Goal: Information Seeking & Learning: Learn about a topic

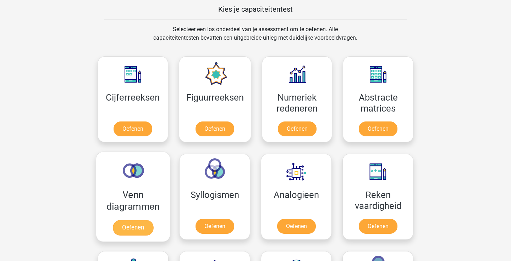
scroll to position [275, 0]
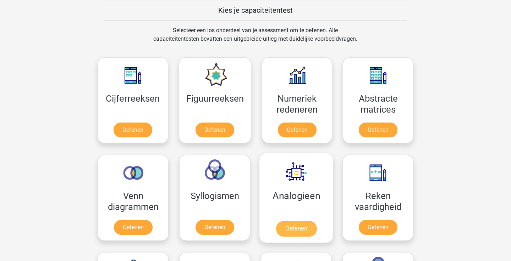
click at [290, 234] on link "Oefenen" at bounding box center [296, 229] width 40 height 16
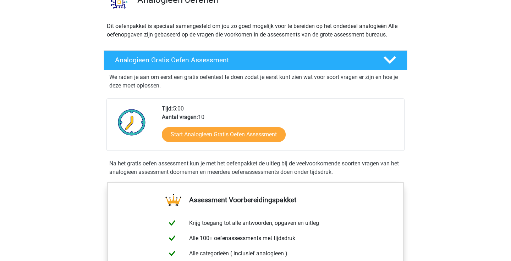
scroll to position [68, 0]
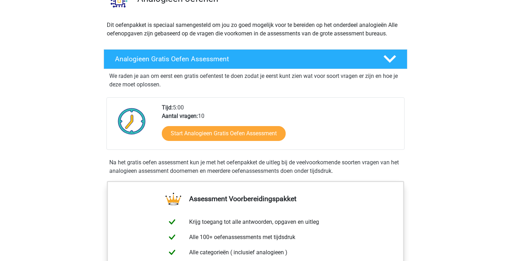
click at [212, 142] on div "Start Analogieen Gratis Oefen Assessment" at bounding box center [280, 135] width 237 height 29
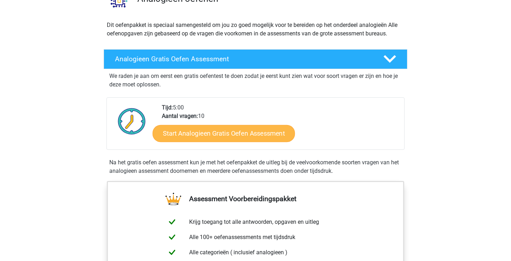
click at [211, 136] on link "Start Analogieen Gratis Oefen Assessment" at bounding box center [223, 133] width 142 height 17
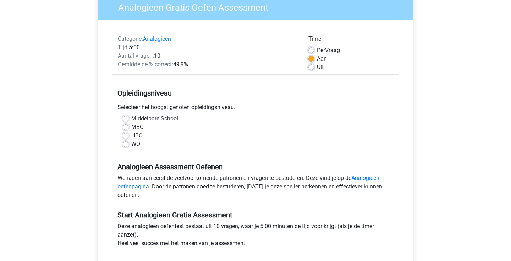
scroll to position [70, 0]
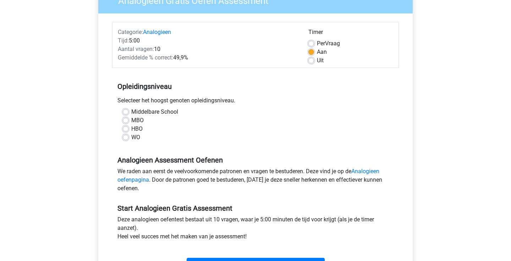
click at [131, 118] on label "MBO" at bounding box center [137, 120] width 12 height 9
click at [128, 118] on input "MBO" at bounding box center [126, 119] width 6 height 7
radio input "true"
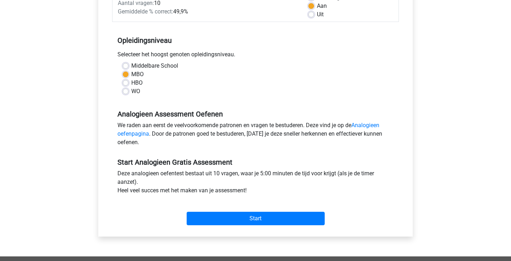
scroll to position [115, 0]
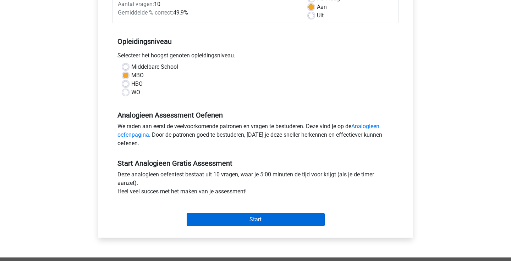
click at [209, 222] on input "Start" at bounding box center [256, 219] width 138 height 13
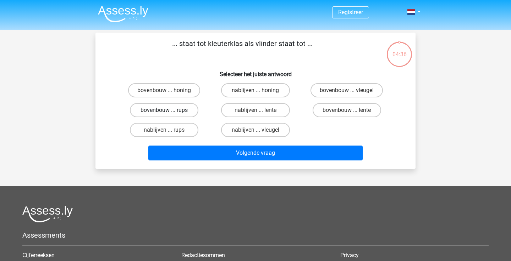
click at [160, 110] on label "bovenbouw ... rups" at bounding box center [164, 110] width 68 height 14
click at [164, 110] on input "bovenbouw ... rups" at bounding box center [166, 112] width 5 height 5
radio input "true"
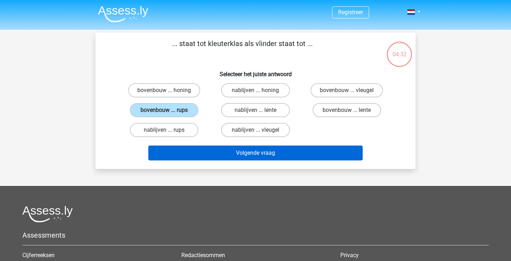
click at [227, 158] on button "Volgende vraag" at bounding box center [255, 153] width 215 height 15
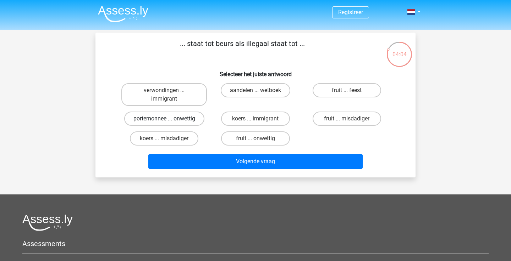
click at [172, 120] on label "portemonnee ... onwettig" at bounding box center [164, 119] width 80 height 14
click at [169, 120] on input "portemonnee ... onwettig" at bounding box center [166, 121] width 5 height 5
radio input "true"
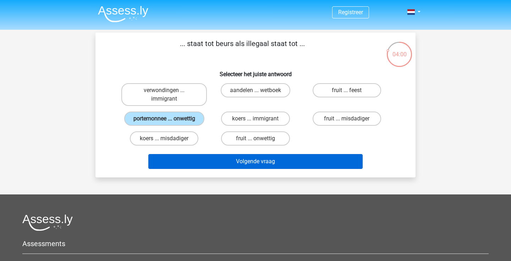
click at [233, 162] on button "Volgende vraag" at bounding box center [255, 161] width 215 height 15
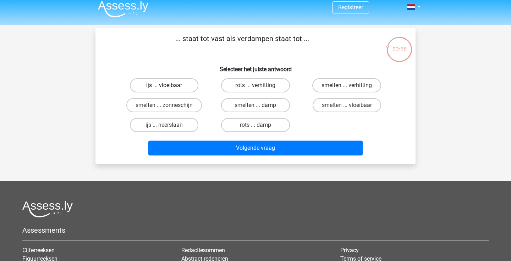
scroll to position [4, 0]
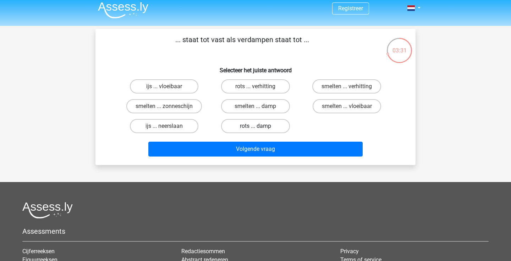
click at [262, 126] on label "rots ... damp" at bounding box center [255, 126] width 68 height 14
click at [260, 126] on input "rots ... damp" at bounding box center [257, 128] width 5 height 5
radio input "true"
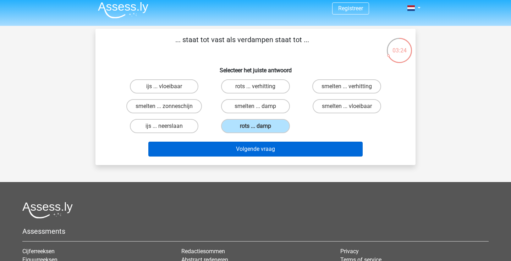
click at [251, 149] on button "Volgende vraag" at bounding box center [255, 149] width 215 height 15
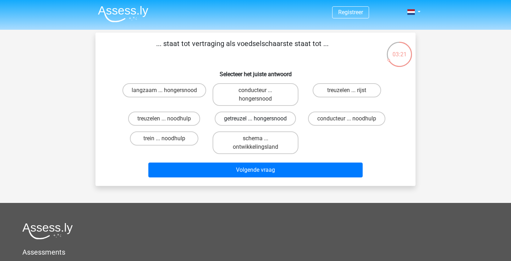
scroll to position [0, 0]
click at [256, 120] on input "getreuzel ... hongersnood" at bounding box center [257, 121] width 5 height 5
radio input "true"
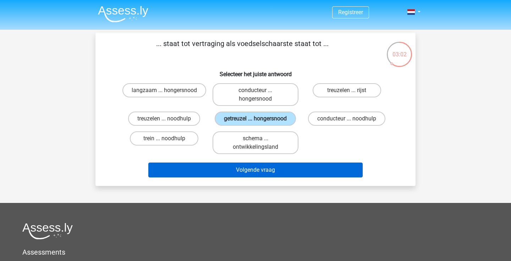
click at [256, 178] on button "Volgende vraag" at bounding box center [255, 170] width 215 height 15
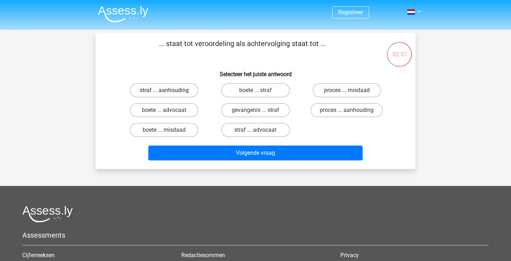
click at [190, 91] on label "straf ... aanhouding" at bounding box center [164, 90] width 68 height 14
click at [169, 91] on input "straf ... aanhouding" at bounding box center [166, 92] width 5 height 5
radio input "true"
click at [344, 110] on label "proces ... aanhouding" at bounding box center [346, 110] width 72 height 14
click at [346, 110] on input "proces ... aanhouding" at bounding box center [348, 112] width 5 height 5
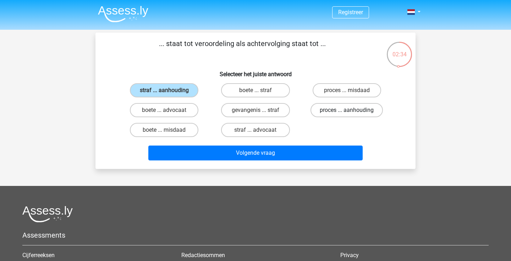
radio input "true"
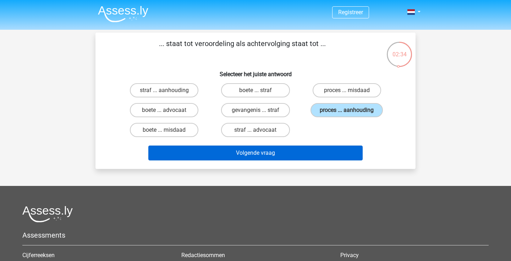
click at [329, 156] on button "Volgende vraag" at bounding box center [255, 153] width 215 height 15
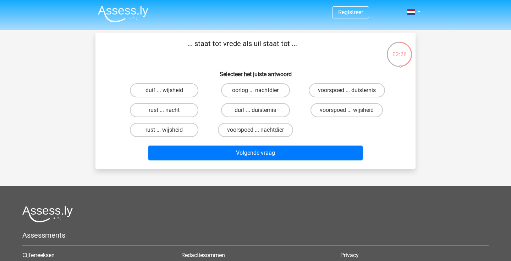
click at [240, 109] on label "duif ... duisternis" at bounding box center [255, 110] width 68 height 14
click at [255, 110] on input "duif ... duisternis" at bounding box center [257, 112] width 5 height 5
radio input "true"
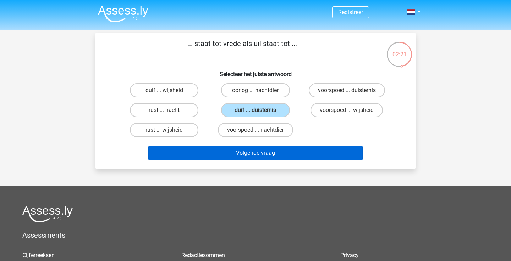
click at [310, 152] on button "Volgende vraag" at bounding box center [255, 153] width 215 height 15
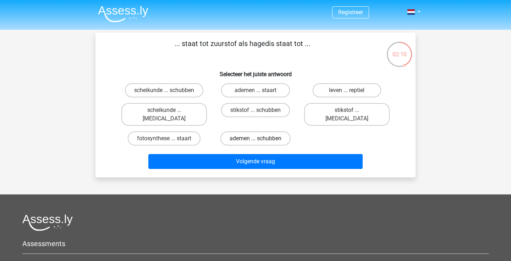
click at [268, 132] on label "ademen ... schubben" at bounding box center [255, 139] width 70 height 14
click at [260, 139] on input "ademen ... schubben" at bounding box center [257, 141] width 5 height 5
radio input "true"
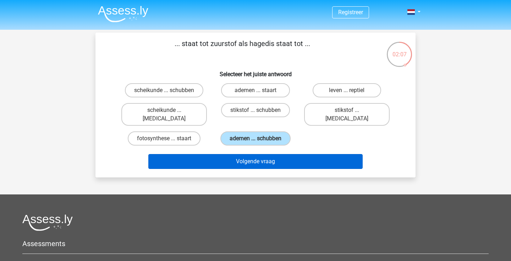
click at [268, 154] on button "Volgende vraag" at bounding box center [255, 161] width 215 height 15
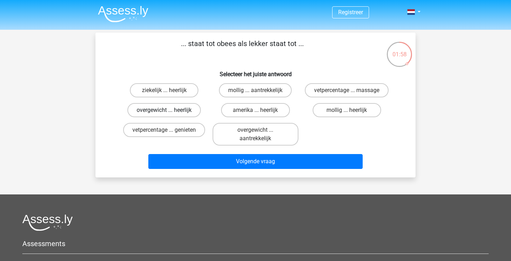
click at [161, 110] on label "overgewicht ... heerlijk" at bounding box center [163, 110] width 73 height 14
click at [164, 110] on input "overgewicht ... heerlijk" at bounding box center [166, 112] width 5 height 5
radio input "true"
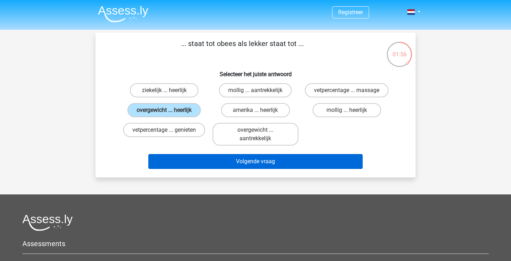
click at [257, 158] on button "Volgende vraag" at bounding box center [255, 161] width 215 height 15
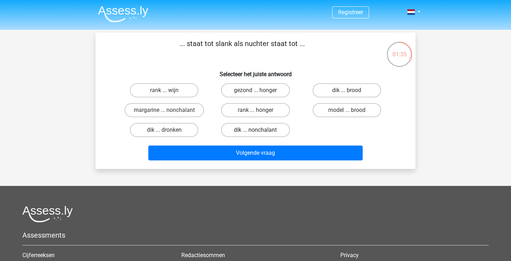
click at [266, 129] on label "dik ... nonchalant" at bounding box center [255, 130] width 68 height 14
click at [260, 130] on input "dik ... nonchalant" at bounding box center [257, 132] width 5 height 5
radio input "true"
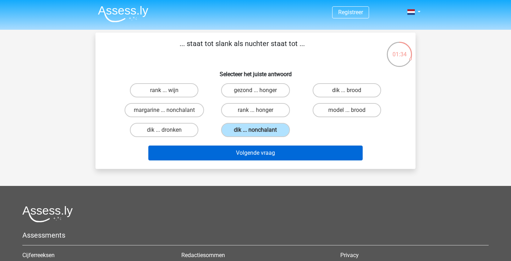
click at [272, 151] on button "Volgende vraag" at bounding box center [255, 153] width 215 height 15
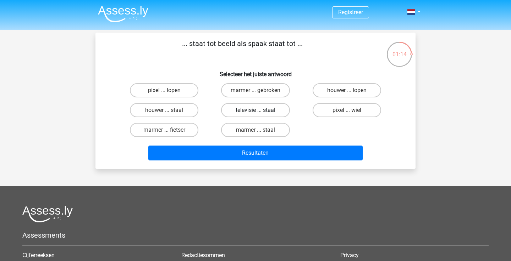
click at [245, 109] on label "televisie ... staal" at bounding box center [255, 110] width 68 height 14
click at [255, 110] on input "televisie ... staal" at bounding box center [257, 112] width 5 height 5
radio input "true"
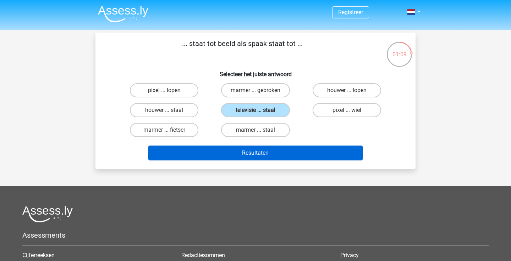
click at [300, 149] on button "Resultaten" at bounding box center [255, 153] width 215 height 15
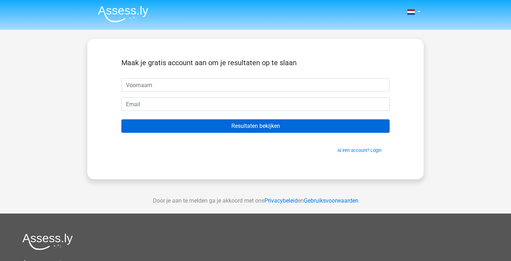
click at [251, 128] on input "Resultaten bekijken" at bounding box center [255, 126] width 268 height 13
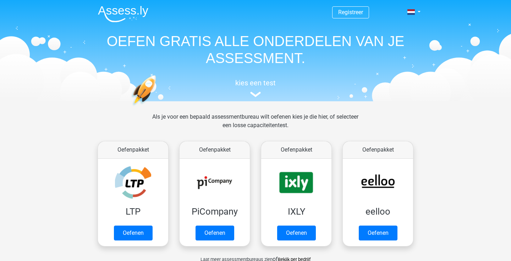
scroll to position [275, 0]
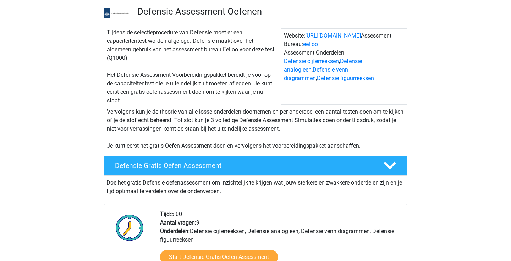
scroll to position [4, 0]
